Goal: Task Accomplishment & Management: Manage account settings

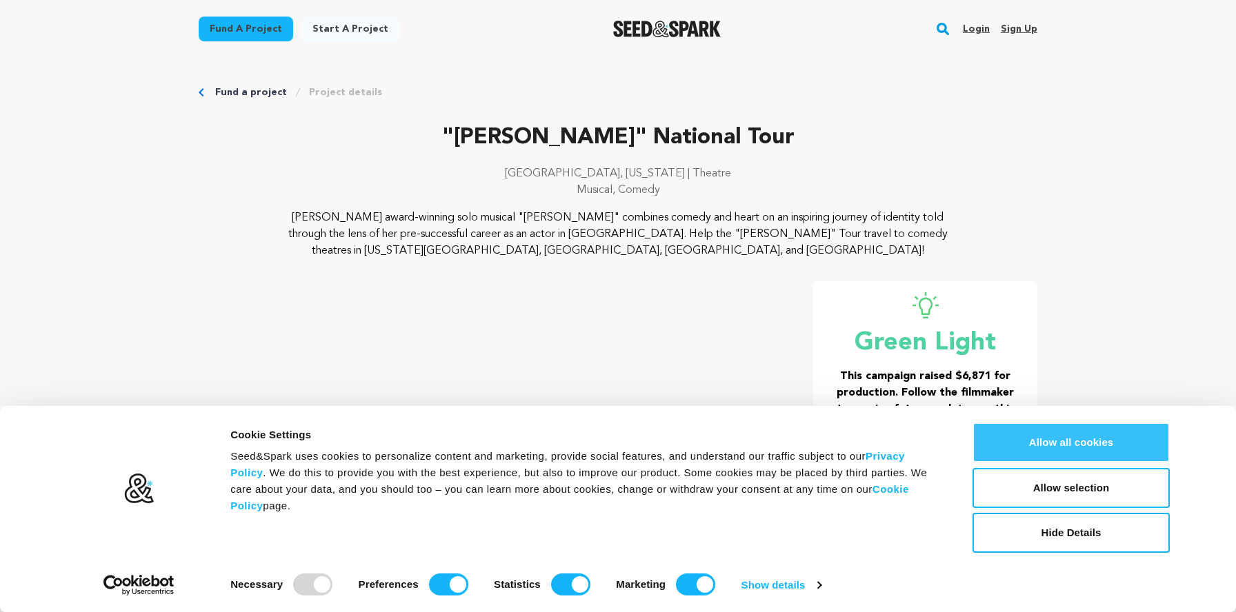
click at [1014, 441] on button "Allow all cookies" at bounding box center [1071, 443] width 197 height 40
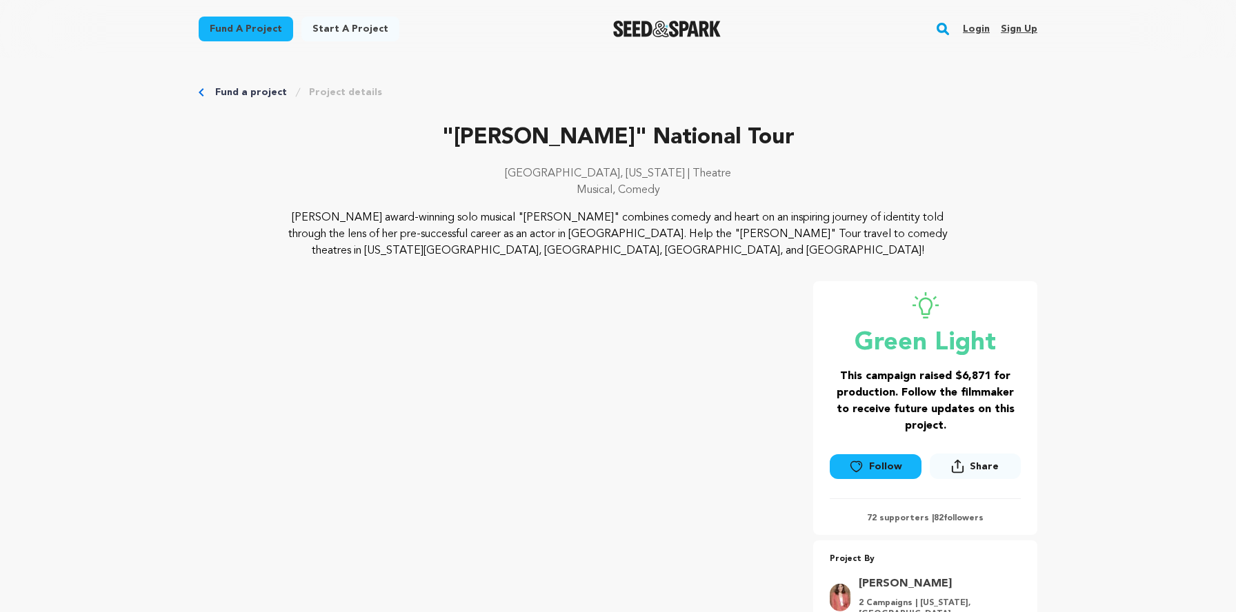
click at [979, 30] on link "Login" at bounding box center [976, 29] width 27 height 22
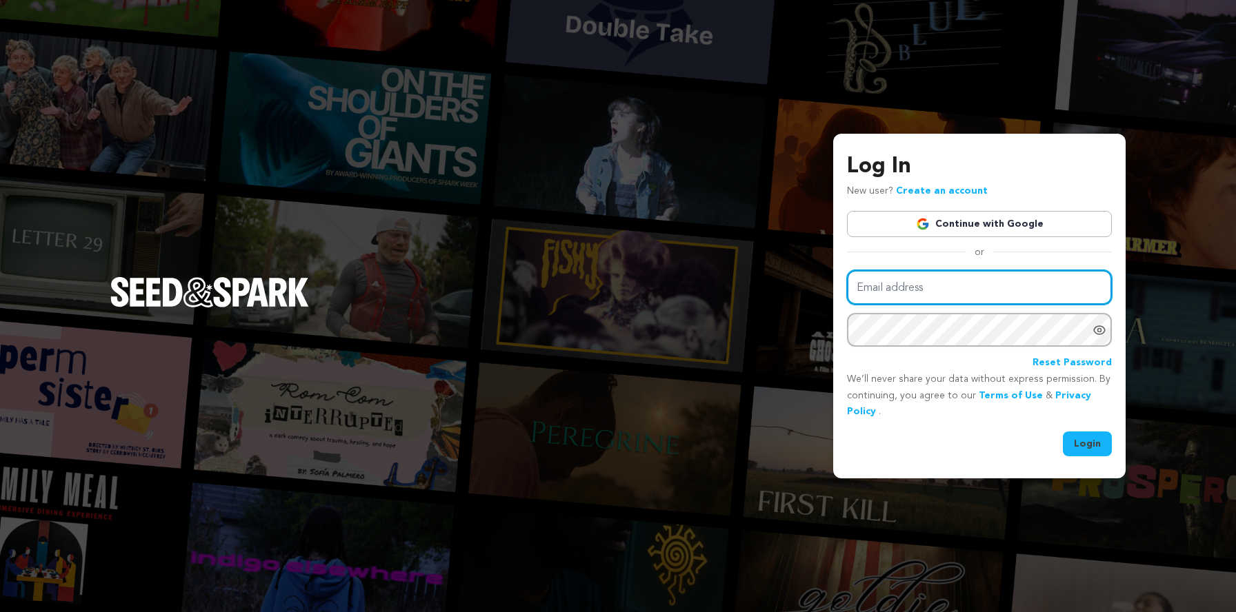
click at [980, 296] on input "Email address" at bounding box center [979, 287] width 265 height 35
click at [946, 278] on input "Email address" at bounding box center [979, 287] width 265 height 35
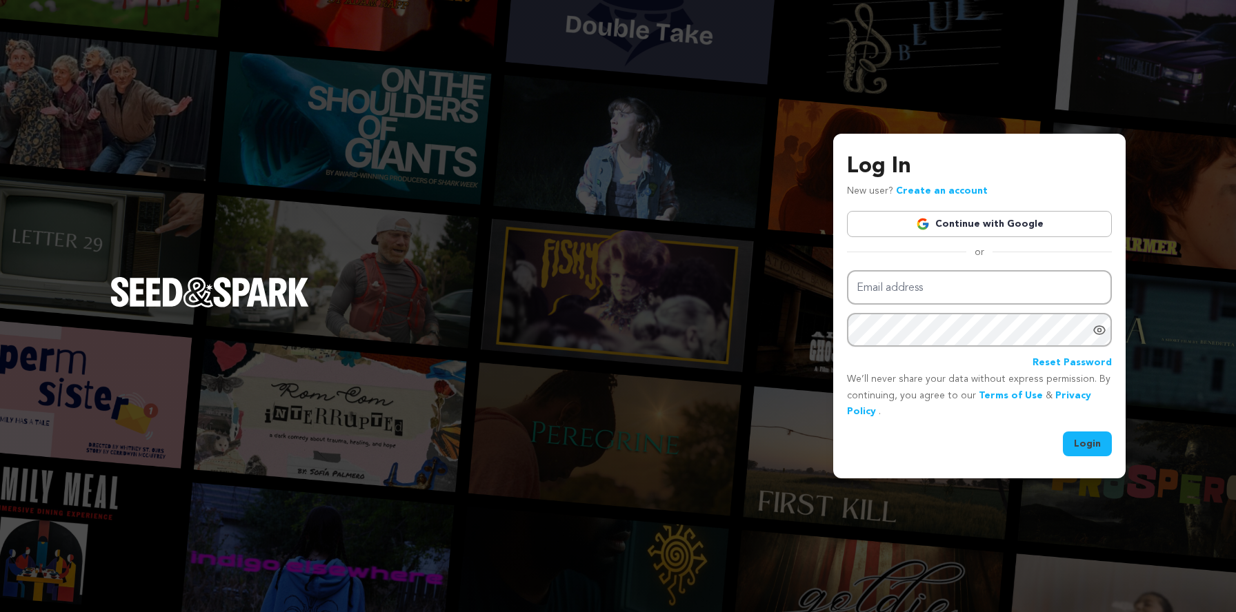
type input "samskapeproductions@gmail.com"
click at [1076, 438] on button "Login" at bounding box center [1087, 444] width 49 height 25
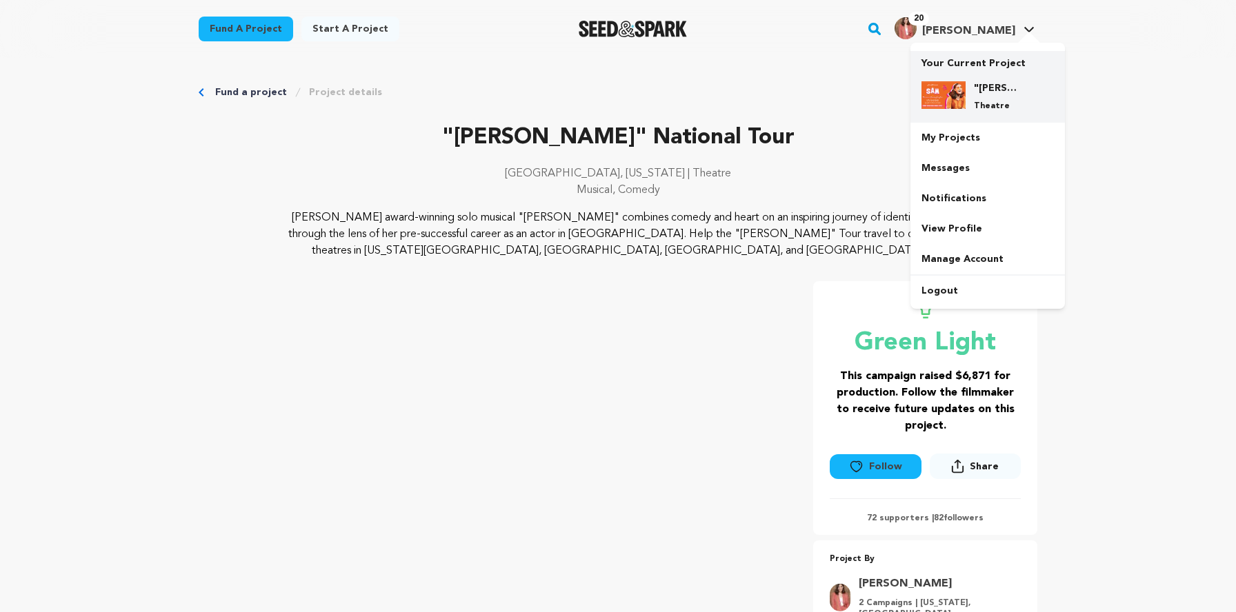
click at [1001, 79] on div ""SAM" National Tour Theatre" at bounding box center [987, 96] width 132 height 52
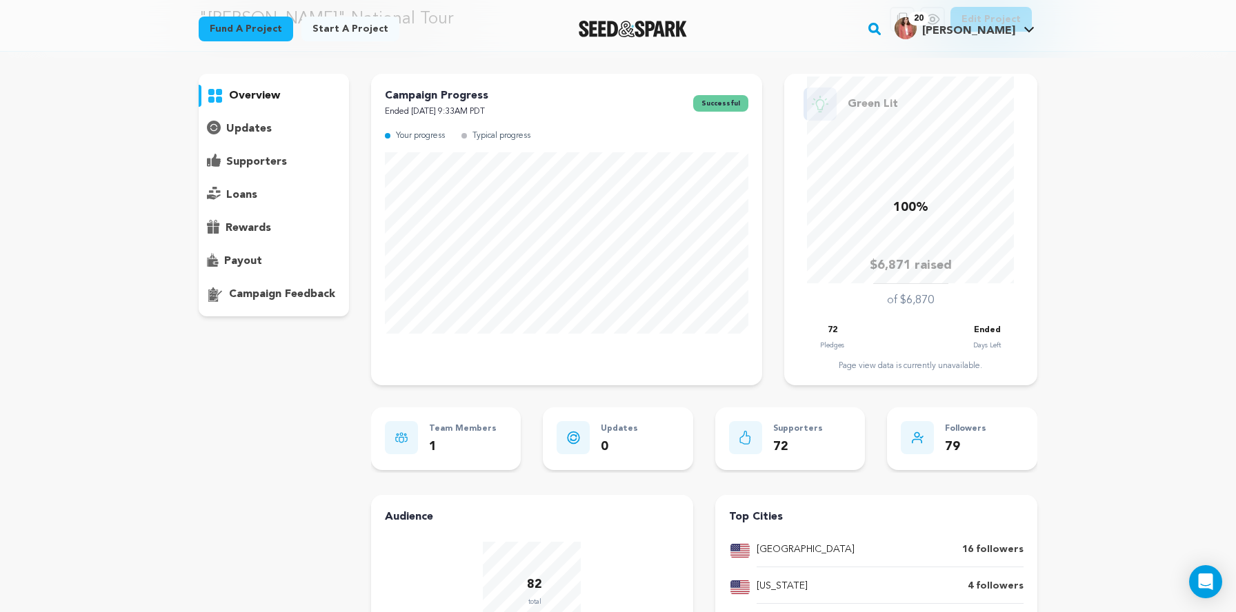
scroll to position [69, 0]
click at [292, 157] on div "supporters" at bounding box center [274, 163] width 150 height 22
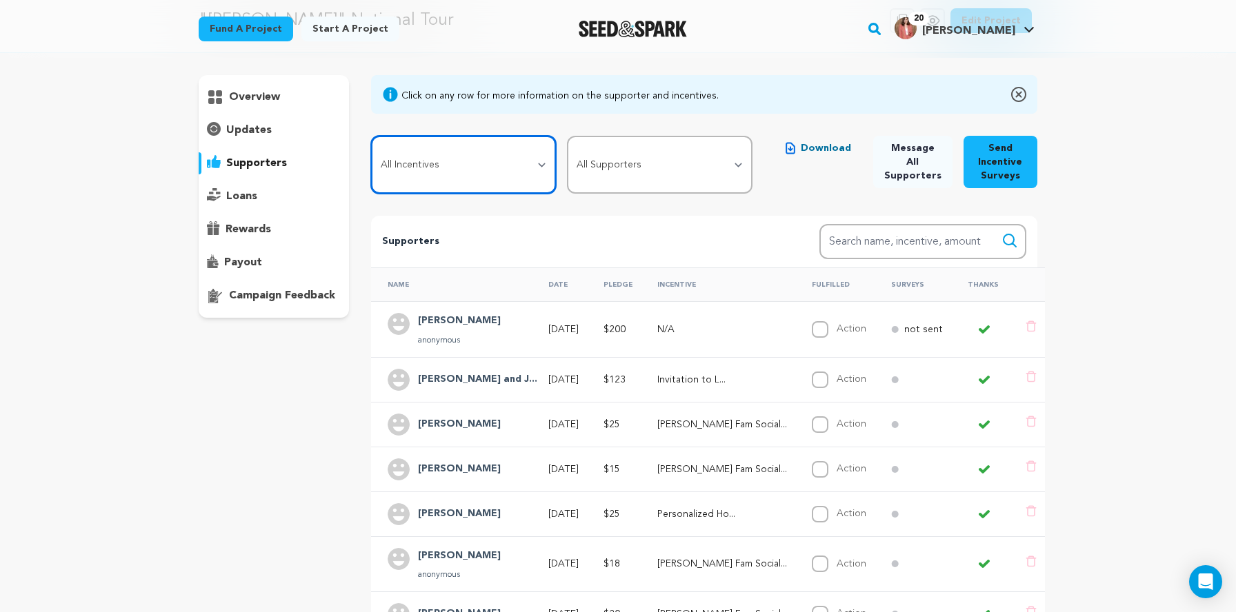
click at [535, 160] on select "All Incentives SAM Fam Social Media Shoutout Personalized Hollywood Star Graphi…" at bounding box center [464, 165] width 186 height 58
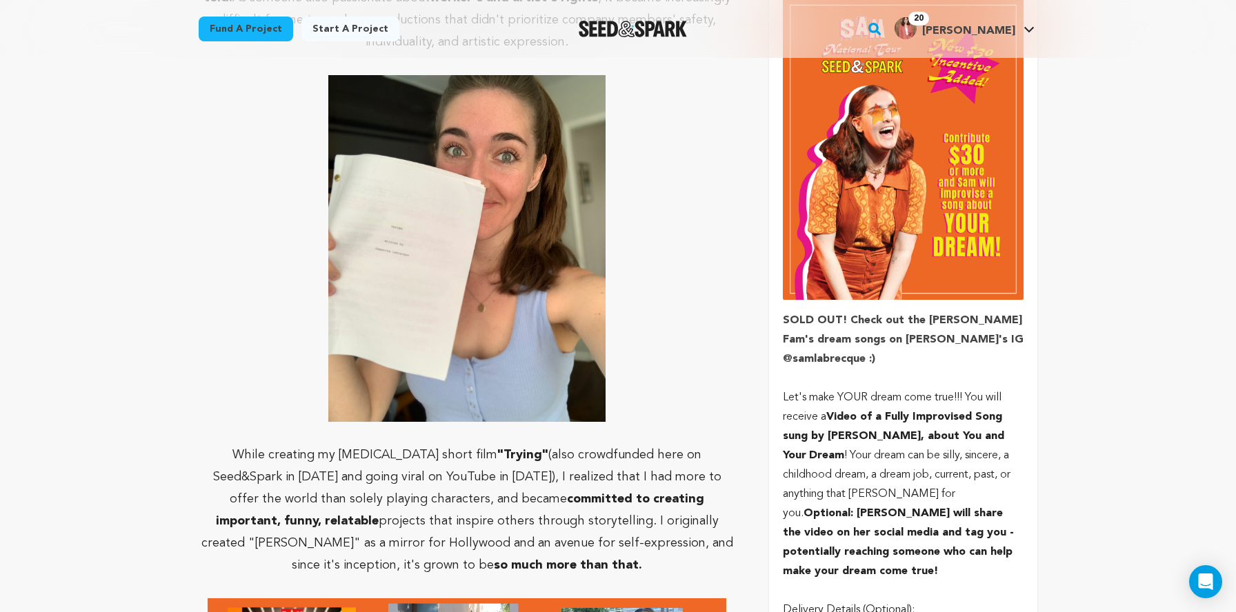
scroll to position [2455, 0]
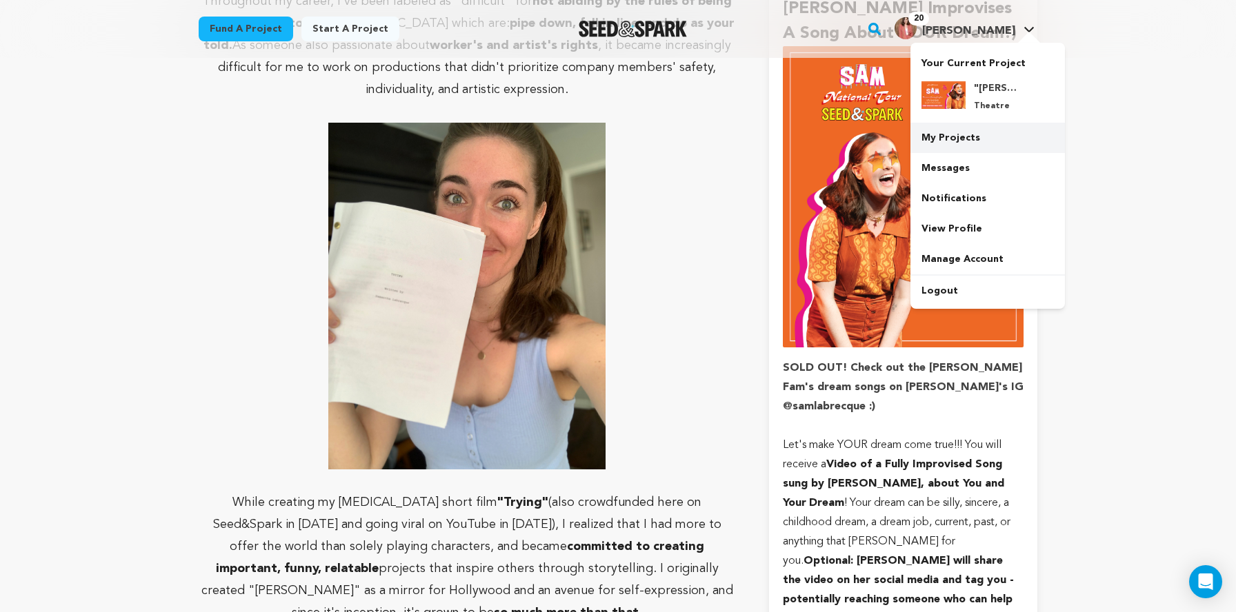
click at [961, 145] on link "My Projects" at bounding box center [987, 138] width 154 height 30
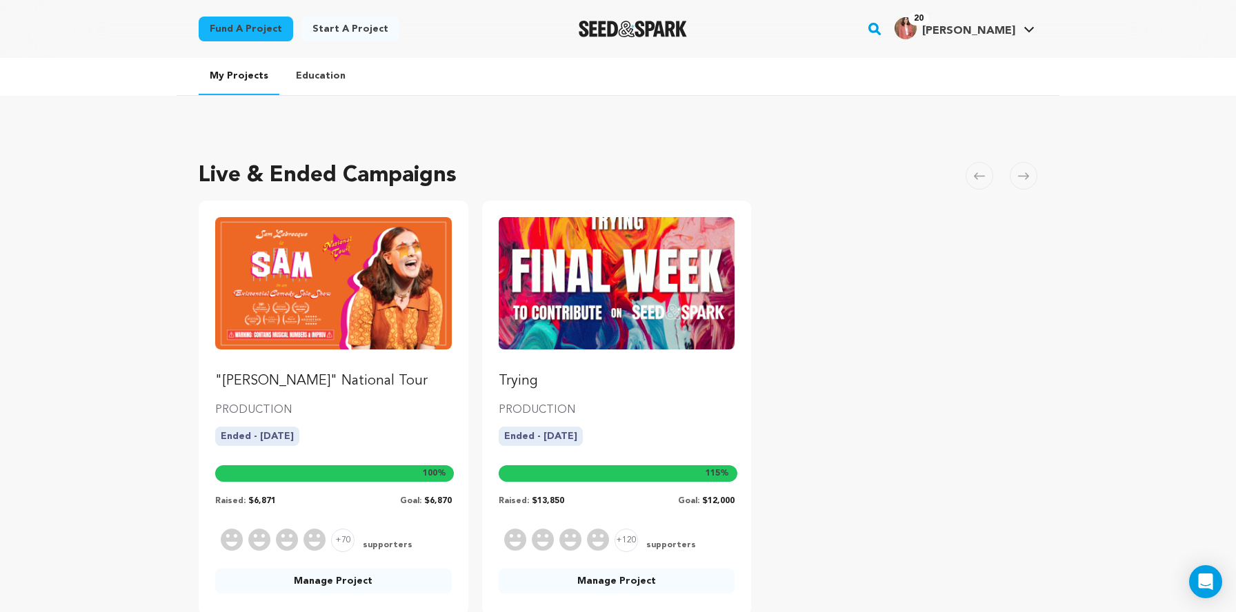
click at [346, 584] on link "Manage Project" at bounding box center [333, 581] width 237 height 25
